Goal: Task Accomplishment & Management: Use online tool/utility

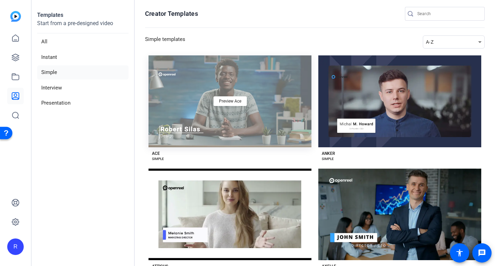
scroll to position [34, 0]
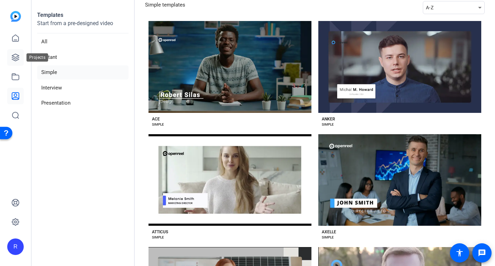
click at [17, 58] on icon at bounding box center [15, 57] width 8 height 8
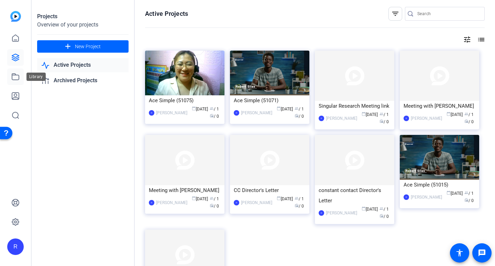
click at [18, 77] on icon at bounding box center [15, 77] width 8 height 8
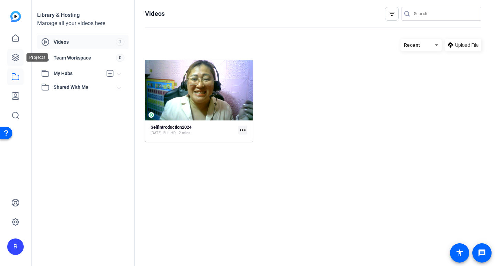
click at [14, 59] on icon at bounding box center [15, 57] width 8 height 8
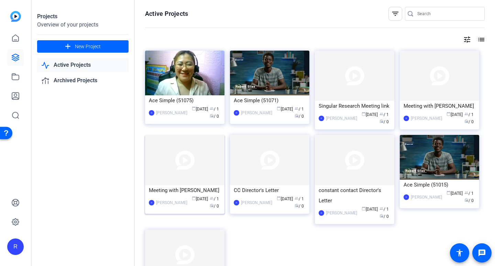
click at [178, 185] on div "Meeting with Robert" at bounding box center [185, 190] width 72 height 10
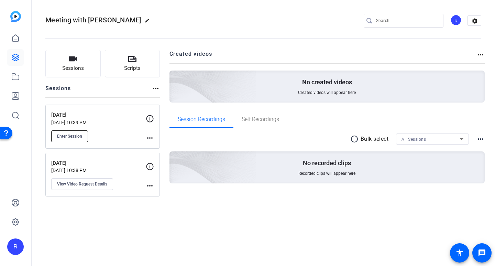
click at [81, 135] on span "Enter Session" at bounding box center [69, 136] width 25 height 6
click at [75, 134] on span "Enter Session" at bounding box center [69, 136] width 25 height 6
click at [77, 64] on button "Sessions" at bounding box center [72, 64] width 55 height 28
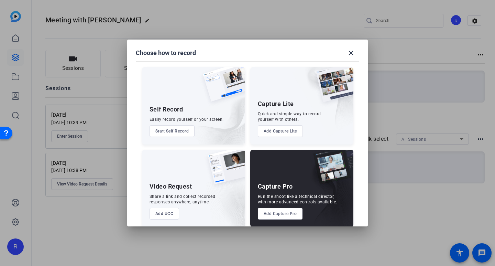
click at [0, 0] on button "Add Capture Lite" at bounding box center [0, 0] width 0 height 0
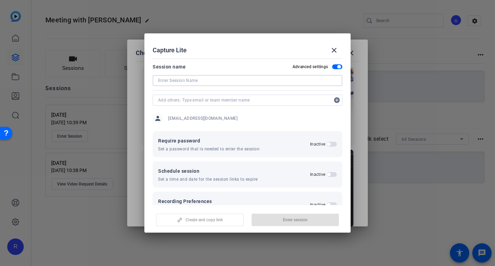
click at [220, 82] on input at bounding box center [247, 80] width 179 height 8
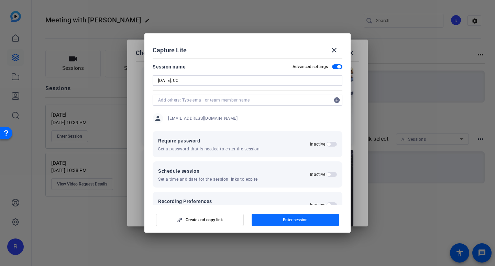
type input "[DATE], CC"
click at [307, 222] on span "Enter session" at bounding box center [295, 220] width 25 height 6
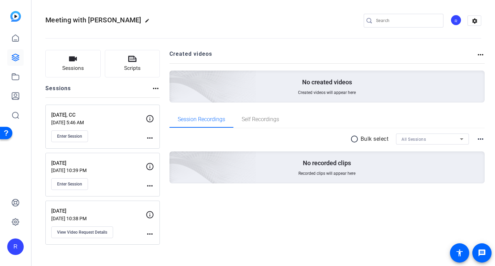
click at [150, 138] on mat-icon "more_horiz" at bounding box center [150, 138] width 8 height 8
click at [70, 135] on div at bounding box center [247, 133] width 495 height 266
click at [149, 137] on mat-icon "more_horiz" at bounding box center [150, 138] width 8 height 8
click at [165, 147] on span "Edit Session" at bounding box center [166, 148] width 31 height 8
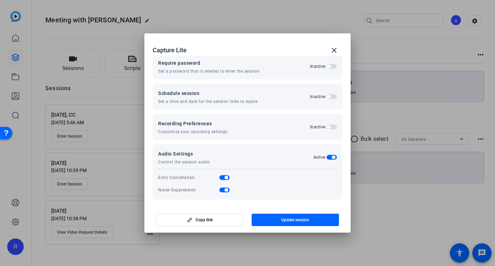
scroll to position [79, 0]
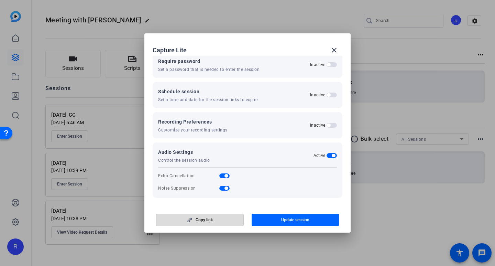
click at [218, 220] on span "button" at bounding box center [199, 219] width 87 height 17
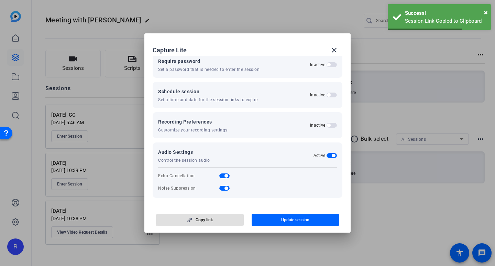
scroll to position [11, 0]
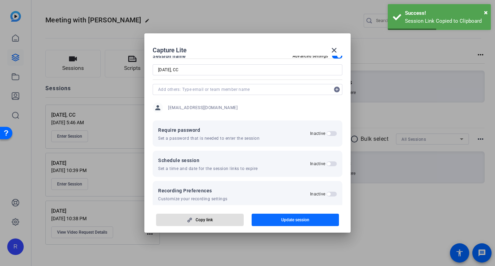
click at [290, 219] on span "Update session" at bounding box center [295, 220] width 28 height 6
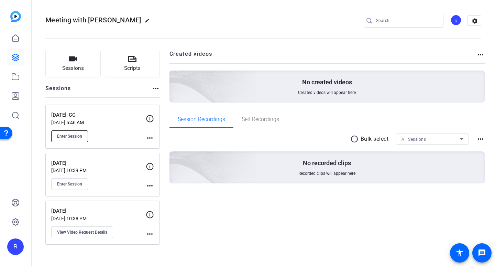
click at [70, 136] on span "Enter Session" at bounding box center [69, 136] width 25 height 6
click at [85, 67] on button "Sessions" at bounding box center [72, 64] width 55 height 28
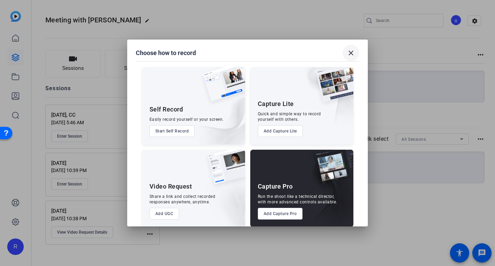
click at [347, 49] on span at bounding box center [351, 53] width 17 height 17
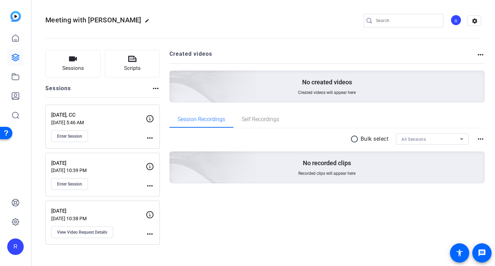
click at [287, 52] on h2 "Created videos" at bounding box center [323, 56] width 307 height 13
click at [68, 137] on span "Enter Session" at bounding box center [69, 136] width 25 height 6
click at [453, 18] on div "R" at bounding box center [455, 19] width 11 height 11
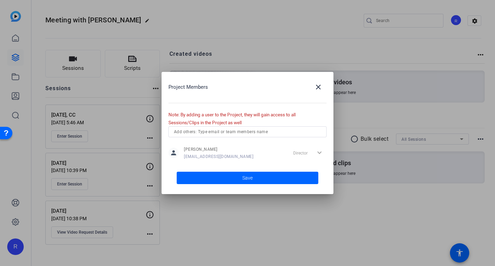
drag, startPoint x: 270, startPoint y: 158, endPoint x: 183, endPoint y: 157, distance: 86.7
click at [183, 157] on div "person Rosalyn rosalyntisoysingularresearch@gmail.com Director expand_more" at bounding box center [247, 152] width 158 height 17
copy span "[EMAIL_ADDRESS][DOMAIN_NAME]"
click at [319, 84] on mat-icon "close" at bounding box center [318, 87] width 8 height 8
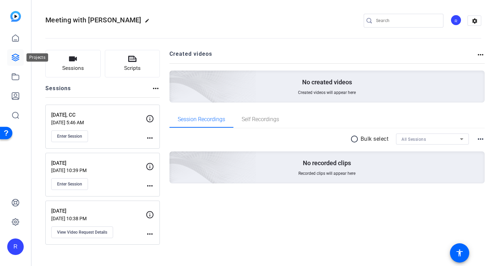
click at [15, 55] on icon at bounding box center [15, 57] width 8 height 8
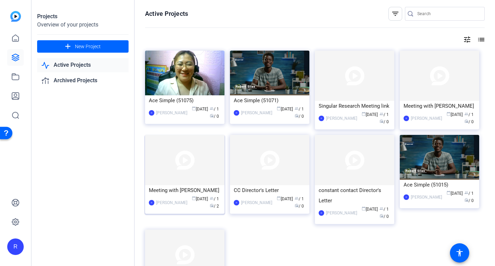
click at [200, 156] on img at bounding box center [184, 160] width 79 height 50
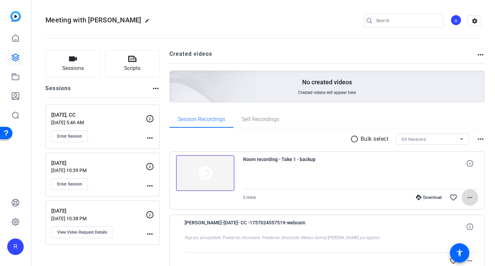
click at [470, 198] on mat-icon "more_horiz" at bounding box center [470, 197] width 8 height 8
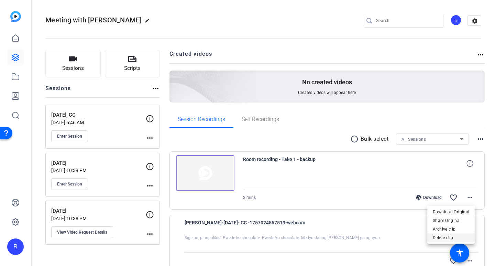
click at [456, 237] on span "Delete clip" at bounding box center [451, 237] width 36 height 8
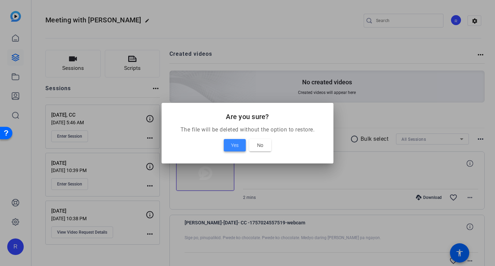
click at [232, 146] on span "Yes" at bounding box center [235, 145] width 8 height 8
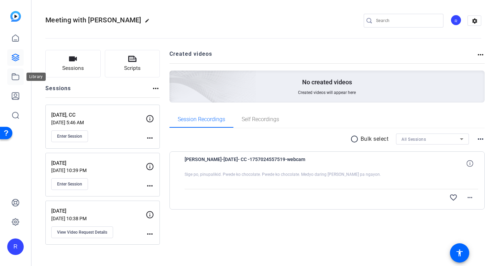
click at [14, 72] on link at bounding box center [15, 76] width 17 height 17
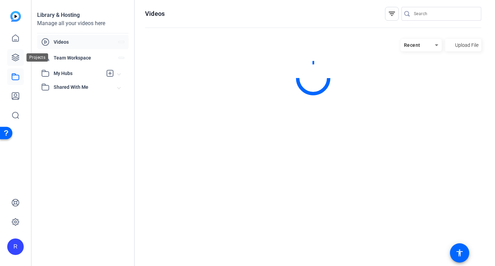
click at [13, 53] on link at bounding box center [15, 57] width 17 height 17
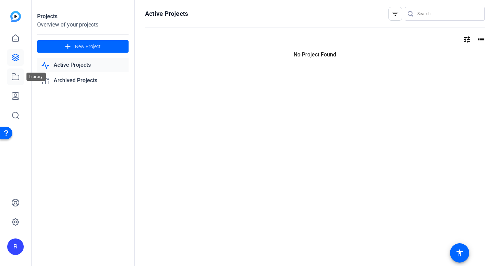
click at [14, 79] on icon at bounding box center [15, 77] width 7 height 6
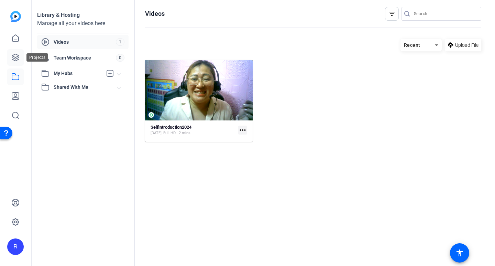
click at [12, 58] on icon at bounding box center [15, 57] width 8 height 8
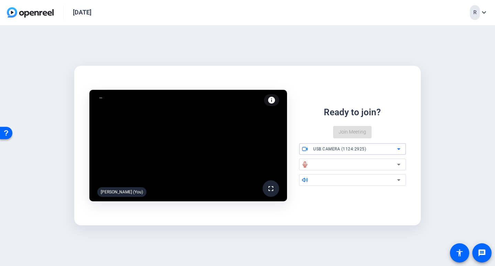
click at [365, 148] on span "USB CAMERA (1124:2925)" at bounding box center [339, 148] width 53 height 5
click at [112, 127] on span "USB CAMERA (1124:2925)" at bounding box center [66, 124] width 91 height 4
click at [342, 166] on div at bounding box center [355, 164] width 84 height 8
click at [399, 165] on icon at bounding box center [398, 165] width 3 height 2
click at [355, 116] on div "Ready to join?" at bounding box center [352, 112] width 57 height 13
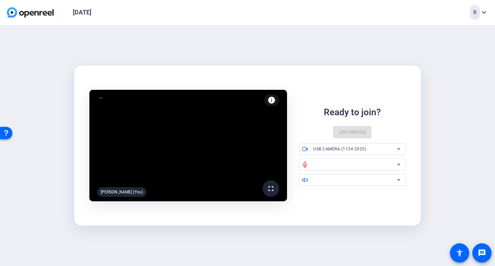
click at [353, 132] on div "Ready to join? Join Meeting" at bounding box center [352, 122] width 107 height 33
click at [366, 116] on div "Ready to join?" at bounding box center [352, 112] width 57 height 13
click at [331, 163] on div at bounding box center [355, 164] width 84 height 8
click at [365, 132] on div "Ready to join? Join Meeting" at bounding box center [352, 122] width 107 height 33
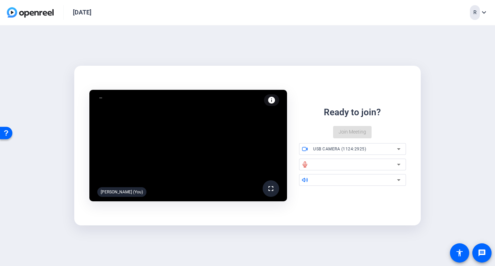
click at [365, 132] on div "Ready to join? Join Meeting" at bounding box center [352, 122] width 107 height 33
click at [315, 163] on div at bounding box center [355, 164] width 84 height 8
click at [400, 167] on icon at bounding box center [399, 164] width 8 height 8
click at [359, 131] on div "Ready to join? Join Meeting" at bounding box center [352, 122] width 107 height 33
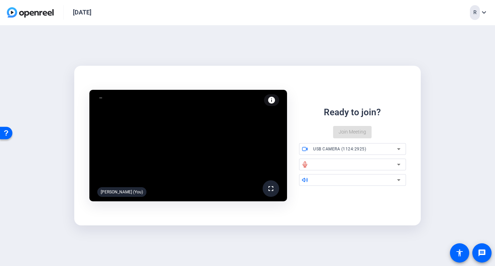
click at [359, 131] on div "Ready to join? Join Meeting" at bounding box center [352, 122] width 107 height 33
click at [273, 186] on mat-icon "fullscreen" at bounding box center [271, 188] width 8 height 8
click at [361, 133] on div "Ready to join? Join Meeting" at bounding box center [352, 122] width 107 height 33
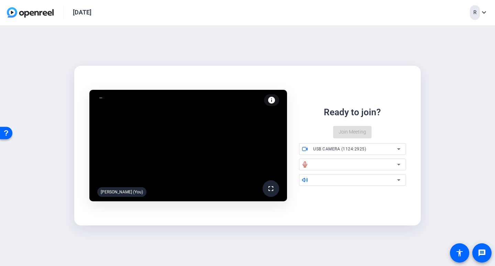
click at [485, 16] on mat-icon "expand_more" at bounding box center [484, 12] width 8 height 8
click at [485, 16] on div at bounding box center [247, 133] width 495 height 266
click at [69, 20] on div "Sept. 4, 2025 R expand_more" at bounding box center [247, 12] width 495 height 25
click at [345, 162] on div at bounding box center [355, 164] width 84 height 8
click at [347, 137] on div "Ready to join? Join Meeting" at bounding box center [352, 122] width 107 height 33
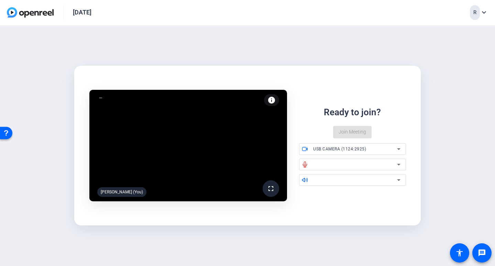
click at [350, 132] on div "Ready to join? Join Meeting" at bounding box center [352, 122] width 107 height 33
click at [316, 164] on div at bounding box center [355, 164] width 84 height 8
click at [304, 166] on icon at bounding box center [305, 165] width 4 height 6
click at [398, 165] on icon at bounding box center [399, 164] width 8 height 8
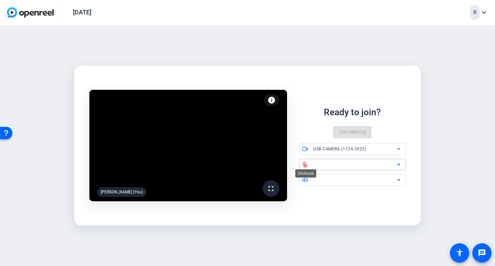
click at [307, 165] on icon at bounding box center [305, 164] width 5 height 5
click at [349, 133] on div "Ready to join? Join Meeting" at bounding box center [352, 122] width 107 height 33
click at [361, 132] on div "Ready to join? Join Meeting" at bounding box center [352, 122] width 107 height 33
click at [483, 13] on mat-icon "expand_more" at bounding box center [484, 12] width 8 height 8
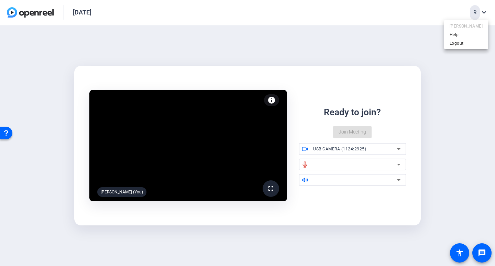
click at [0, 0] on div at bounding box center [0, 0] width 0 height 0
click at [333, 32] on div "fullscreen Rosalyn (You) info Test your audio and video Ready to join? Join Mee…" at bounding box center [247, 145] width 495 height 241
click at [356, 129] on div "Ready to join? Join Meeting" at bounding box center [352, 122] width 107 height 33
click at [356, 131] on div "Ready to join? Join Meeting" at bounding box center [352, 122] width 107 height 33
click at [359, 132] on div "Ready to join? Join Meeting" at bounding box center [352, 122] width 107 height 33
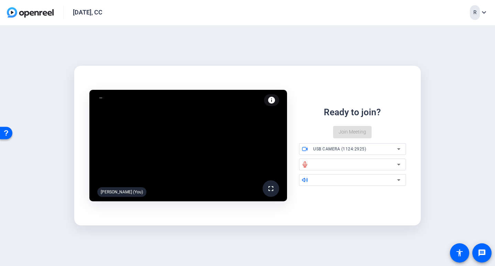
click at [359, 132] on div "Ready to join? Join Meeting" at bounding box center [352, 122] width 107 height 33
click at [267, 187] on mat-icon "fullscreen" at bounding box center [271, 188] width 8 height 8
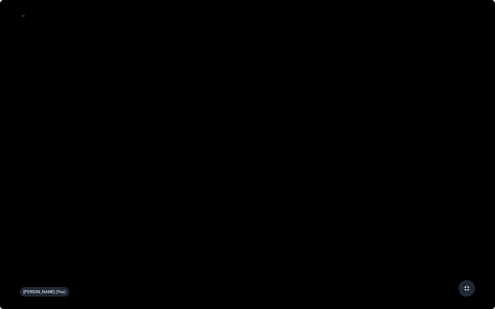
click at [470, 29] on video at bounding box center [247, 154] width 495 height 309
click at [305, 24] on video at bounding box center [247, 154] width 495 height 309
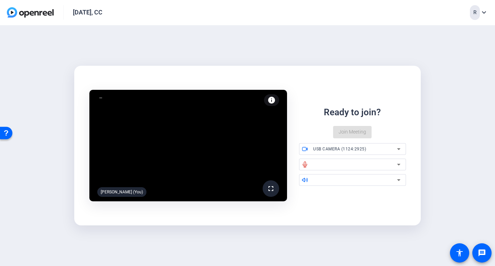
click at [356, 129] on div "Ready to join? Join Meeting" at bounding box center [352, 122] width 107 height 33
click at [475, 15] on div "R" at bounding box center [475, 12] width 10 height 15
click at [21, 123] on div at bounding box center [15, 126] width 13 height 7
click at [354, 128] on div "Ready to join? Join Meeting" at bounding box center [352, 122] width 107 height 33
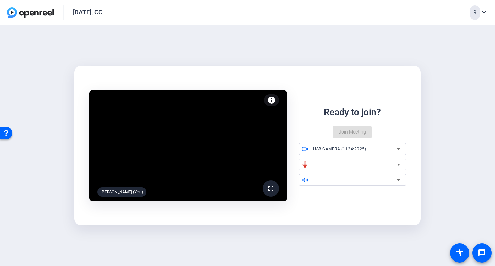
click at [354, 128] on div "Ready to join? Join Meeting" at bounding box center [352, 122] width 107 height 33
click at [297, 71] on mat-card "fullscreen Rosalyn (You) info Test your audio and video Ready to join? Join Mee…" at bounding box center [247, 146] width 347 height 160
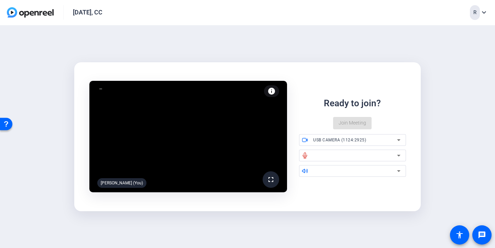
click at [363, 123] on div "Ready to join? Join Meeting" at bounding box center [352, 113] width 107 height 33
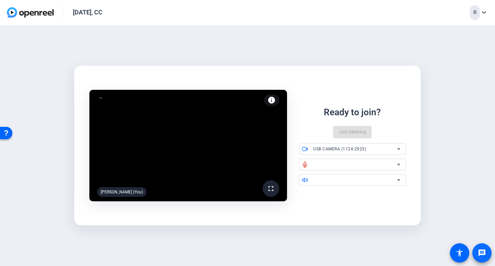
click at [483, 253] on mat-icon "message" at bounding box center [482, 253] width 8 height 8
click at [330, 94] on div "fullscreen [PERSON_NAME] (You) info Test your audio and video Ready to join? Jo…" at bounding box center [248, 145] width 336 height 130
drag, startPoint x: 323, startPoint y: 110, endPoint x: 371, endPoint y: 195, distance: 98.4
click at [374, 197] on div "fullscreen [PERSON_NAME] (You) info Test your audio and video Ready to join? Jo…" at bounding box center [248, 145] width 336 height 130
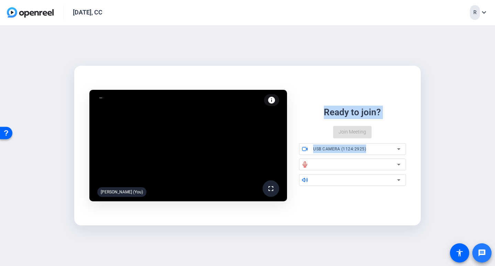
click at [481, 252] on mat-icon "message" at bounding box center [482, 253] width 8 height 8
click at [398, 131] on div "Ready to join? Join Meeting" at bounding box center [352, 122] width 107 height 33
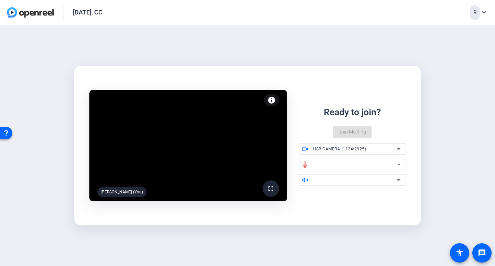
click at [64, 123] on div "fullscreen [PERSON_NAME] (You) info Test your audio and video Ready to join? Jo…" at bounding box center [247, 145] width 495 height 241
click at [359, 147] on span "USB CAMERA (1124:2925)" at bounding box center [339, 148] width 53 height 5
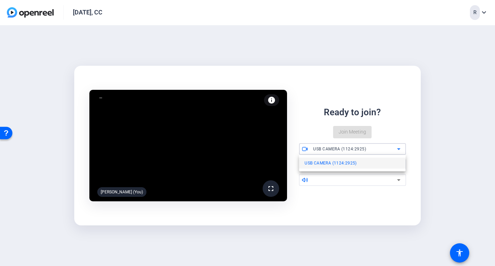
click at [359, 147] on div at bounding box center [247, 133] width 495 height 266
click at [373, 180] on div at bounding box center [355, 180] width 84 height 8
click at [379, 180] on div at bounding box center [355, 180] width 84 height 8
click at [401, 178] on icon at bounding box center [399, 180] width 8 height 8
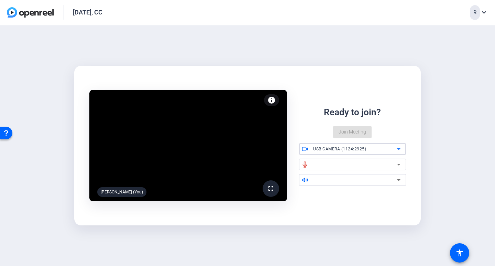
click at [398, 148] on icon at bounding box center [399, 149] width 8 height 8
click at [391, 151] on div at bounding box center [247, 133] width 495 height 266
click at [391, 151] on div "USB CAMERA (1124:2925)" at bounding box center [355, 148] width 84 height 9
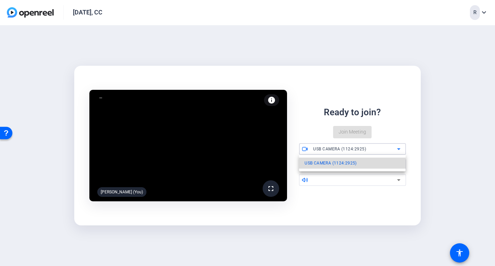
drag, startPoint x: 368, startPoint y: 164, endPoint x: 317, endPoint y: 163, distance: 50.6
click at [317, 163] on mat-option "USB CAMERA (1124:2925)" at bounding box center [352, 162] width 107 height 11
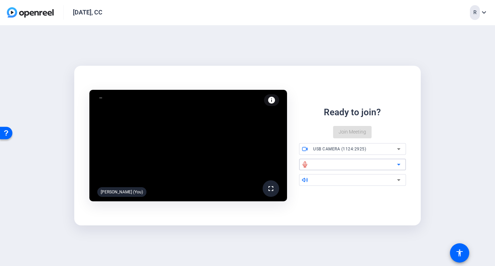
click at [398, 164] on icon at bounding box center [398, 165] width 3 height 2
click at [383, 181] on div at bounding box center [355, 180] width 84 height 8
click at [401, 178] on icon at bounding box center [399, 180] width 8 height 8
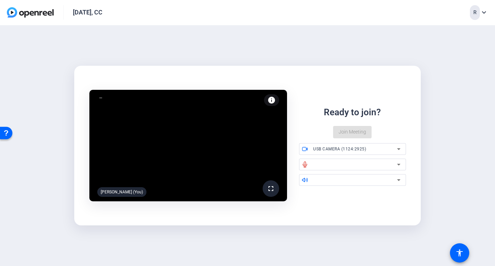
click at [474, 16] on div "R" at bounding box center [475, 12] width 10 height 15
click at [482, 13] on mat-icon "expand_more" at bounding box center [484, 12] width 8 height 8
click at [16, 131] on div at bounding box center [12, 126] width 7 height 7
click at [333, 181] on div at bounding box center [355, 180] width 84 height 8
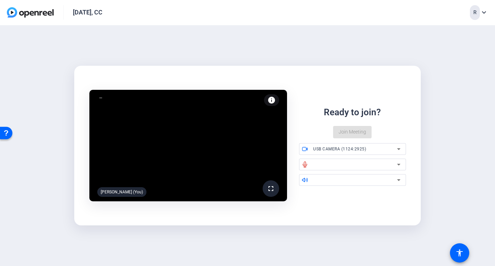
click at [319, 182] on div at bounding box center [355, 180] width 84 height 8
click at [303, 179] on icon at bounding box center [305, 180] width 5 height 4
click at [305, 179] on icon at bounding box center [305, 180] width 6 height 6
click at [338, 179] on div at bounding box center [355, 180] width 84 height 8
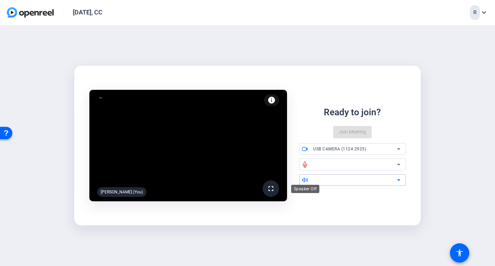
click at [306, 181] on icon at bounding box center [305, 180] width 6 height 6
click at [401, 180] on icon at bounding box center [399, 180] width 8 height 8
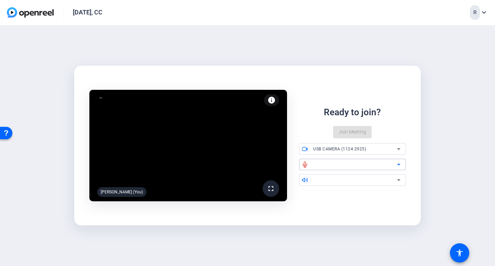
click at [401, 163] on icon at bounding box center [399, 164] width 8 height 8
click at [400, 164] on icon at bounding box center [399, 164] width 8 height 8
click at [399, 148] on icon at bounding box center [399, 149] width 8 height 8
click at [0, 0] on div at bounding box center [0, 0] width 0 height 0
click at [399, 148] on icon at bounding box center [399, 149] width 8 height 8
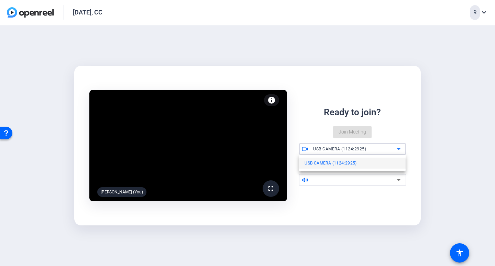
click at [399, 148] on div at bounding box center [247, 133] width 495 height 266
click at [399, 148] on icon at bounding box center [399, 149] width 8 height 8
click at [0, 0] on div at bounding box center [0, 0] width 0 height 0
click at [326, 165] on div at bounding box center [355, 164] width 84 height 8
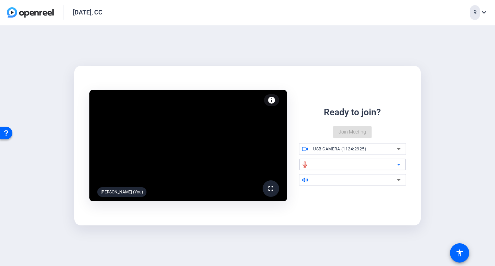
click at [326, 165] on div at bounding box center [355, 164] width 84 height 8
click at [396, 164] on icon at bounding box center [399, 164] width 8 height 8
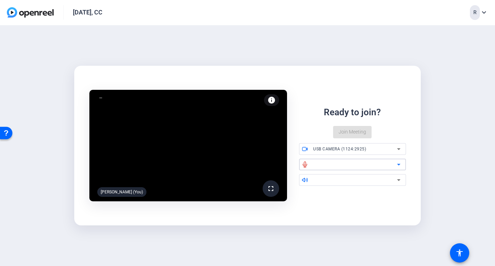
click at [396, 164] on icon at bounding box center [399, 164] width 8 height 8
click at [44, 124] on div "fullscreen Rosalyn (You) info Test your audio and video Ready to join? Join Mee…" at bounding box center [247, 145] width 495 height 241
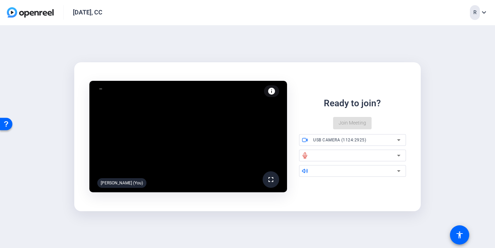
click at [340, 138] on span "USB CAMERA (1124:2925)" at bounding box center [339, 140] width 53 height 5
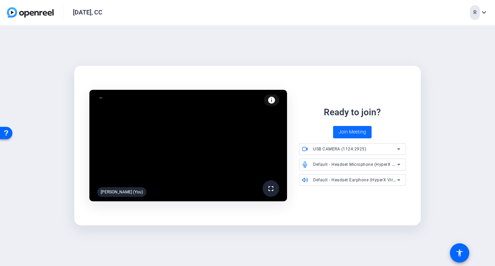
click at [360, 133] on span "Join Meeting" at bounding box center [353, 131] width 28 height 7
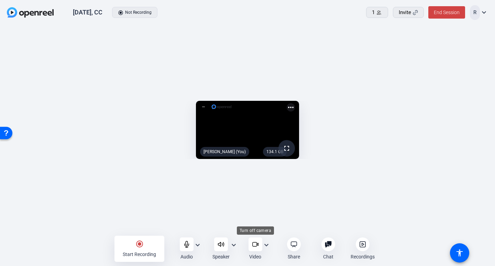
click at [257, 244] on icon at bounding box center [255, 244] width 7 height 7
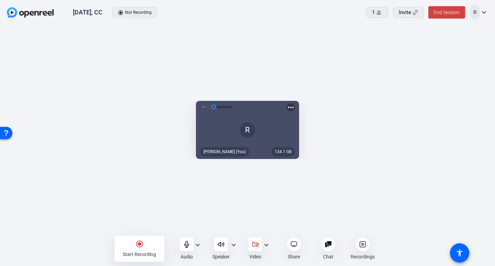
click at [37, 132] on openreel-capture-lite-video-stream "134.1 GB [PERSON_NAME] (You) more_horiz" at bounding box center [247, 130] width 475 height 58
click at [409, 12] on span "Invite" at bounding box center [405, 13] width 12 height 8
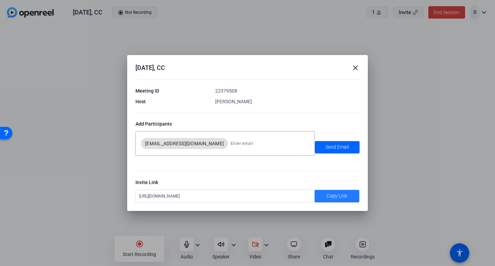
click at [337, 194] on span "Copy Link" at bounding box center [337, 195] width 21 height 7
click at [0, 0] on mat-icon "close" at bounding box center [0, 0] width 0 height 0
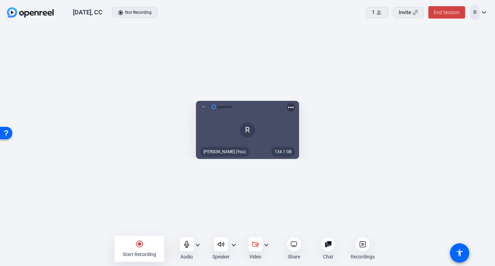
click at [47, 101] on openreel-capture-lite-video-stream "134.1 GB [PERSON_NAME] (You) more_horiz" at bounding box center [247, 130] width 475 height 58
click at [136, 252] on div "Start Recording" at bounding box center [139, 254] width 33 height 7
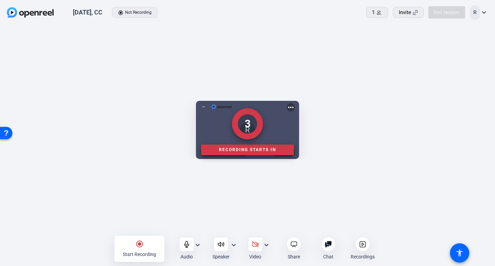
click at [141, 247] on div at bounding box center [247, 248] width 495 height 21
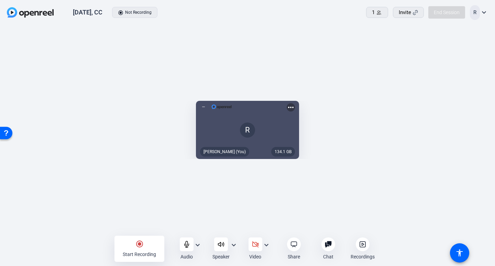
click at [140, 242] on div at bounding box center [247, 248] width 495 height 21
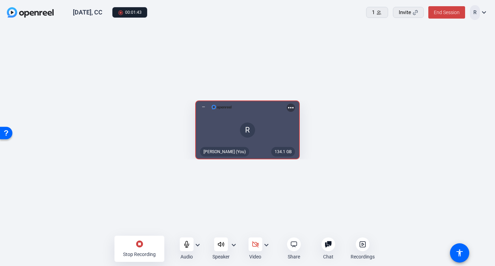
click at [137, 244] on mat-icon "stop_circle" at bounding box center [139, 244] width 8 height 8
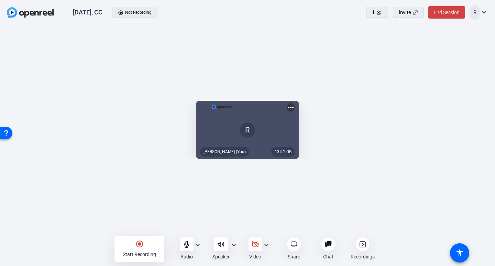
click at [36, 101] on openreel-capture-lite-video-stream "134.1 GB [PERSON_NAME] (You) more_horiz" at bounding box center [247, 130] width 475 height 58
click at [189, 246] on icon at bounding box center [186, 244] width 7 height 7
click at [227, 244] on div at bounding box center [221, 244] width 14 height 14
click at [260, 247] on div at bounding box center [256, 244] width 14 height 14
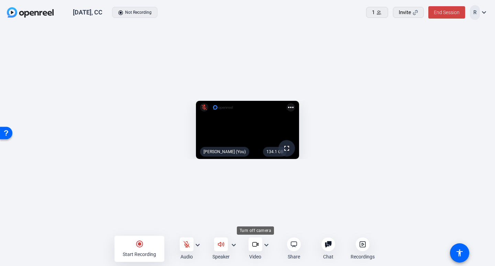
click at [256, 248] on div at bounding box center [256, 244] width 14 height 14
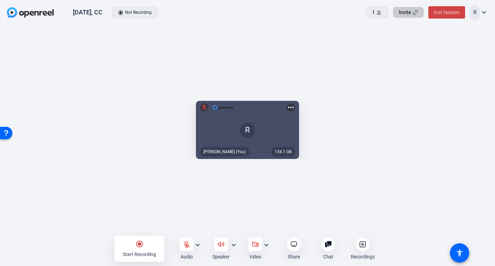
click at [413, 14] on icon at bounding box center [415, 12] width 5 height 5
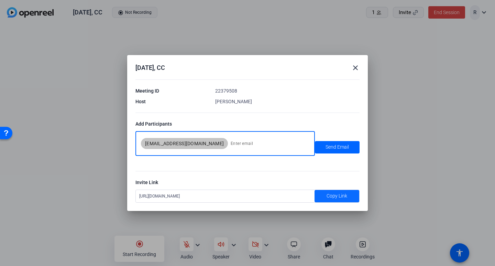
click at [343, 195] on span "Copy Link" at bounding box center [337, 195] width 21 height 7
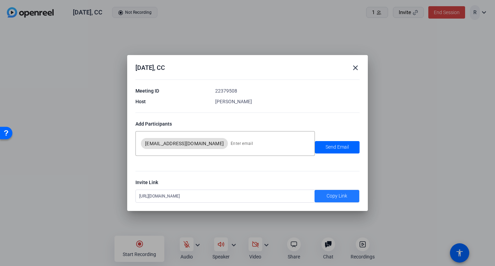
click at [357, 66] on mat-icon "close" at bounding box center [355, 68] width 8 height 8
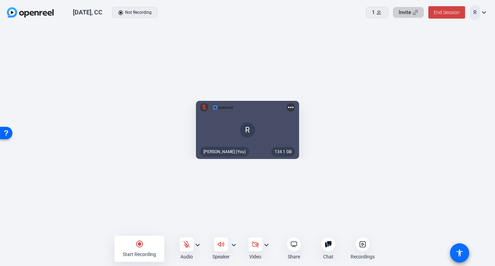
click at [463, 253] on mat-icon "accessibility" at bounding box center [460, 253] width 8 height 8
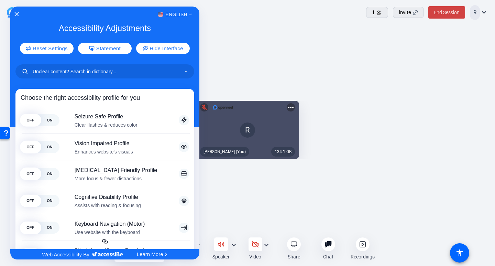
click at [294, 15] on div at bounding box center [247, 133] width 495 height 266
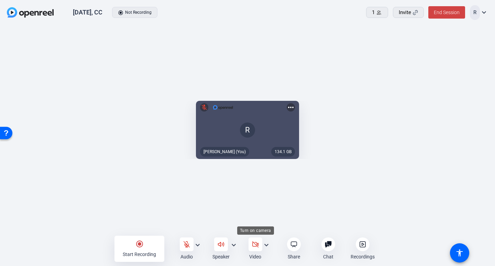
click at [254, 244] on icon at bounding box center [255, 244] width 7 height 7
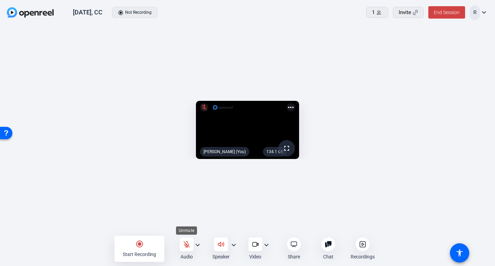
click at [188, 246] on icon at bounding box center [187, 244] width 6 height 6
click at [218, 243] on icon at bounding box center [221, 244] width 6 height 4
click at [55, 140] on openreel-capture-lite-video-stream "134.1 GB fullscreen [PERSON_NAME] (You) more_horiz" at bounding box center [247, 130] width 475 height 58
click at [256, 243] on icon at bounding box center [255, 244] width 7 height 7
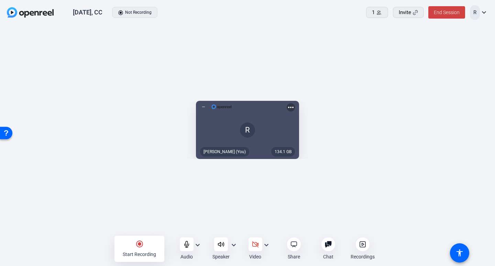
click at [220, 242] on icon at bounding box center [221, 244] width 7 height 7
click at [186, 244] on icon at bounding box center [186, 244] width 7 height 7
click at [473, 128] on openreel-capture-lite-video-stream "134.1 GB R mic_off [PERSON_NAME] (You) more_horiz" at bounding box center [247, 130] width 475 height 58
